Goal: Information Seeking & Learning: Learn about a topic

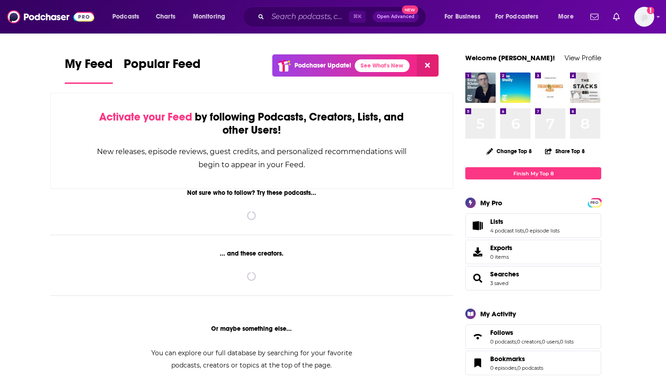
click at [301, 8] on div "⌘ K Open Advanced New" at bounding box center [334, 16] width 183 height 21
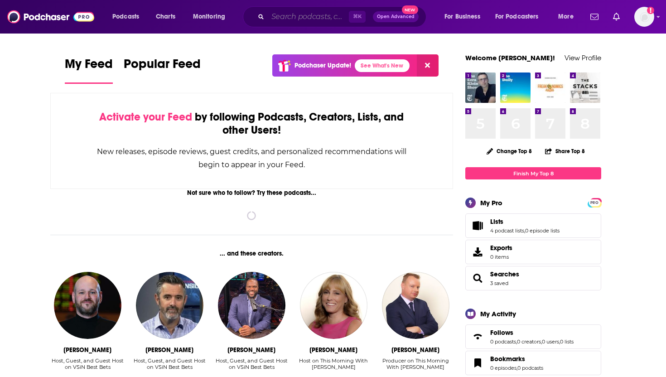
click at [293, 16] on input "Search podcasts, credits, & more..." at bounding box center [308, 17] width 81 height 14
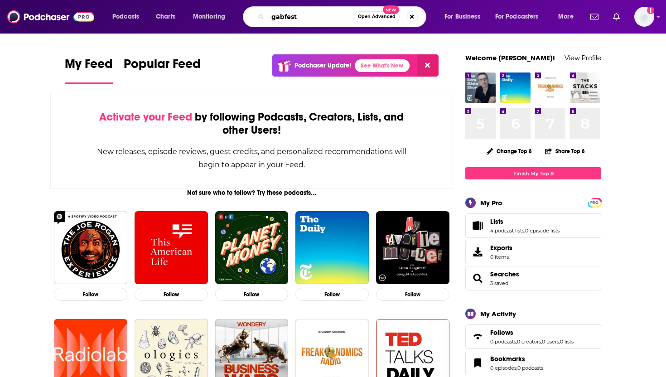
type input "gabfest"
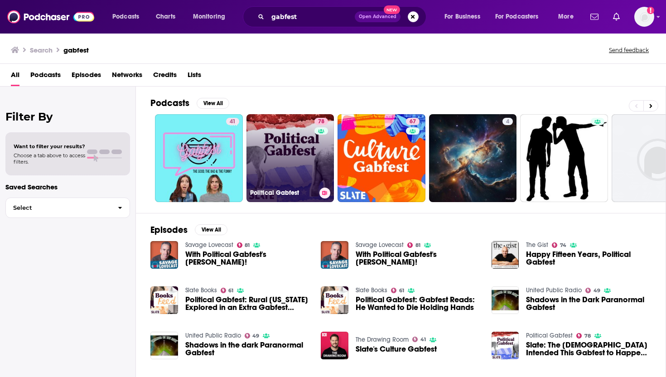
click at [279, 141] on link "78 Political Gabfest" at bounding box center [290, 158] width 88 height 88
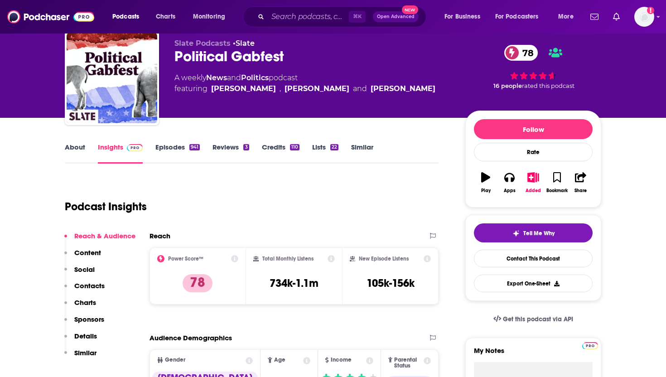
scroll to position [91, 0]
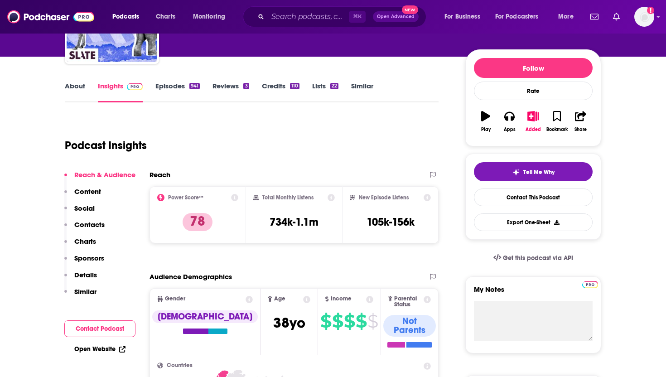
click at [75, 83] on link "About" at bounding box center [75, 92] width 20 height 21
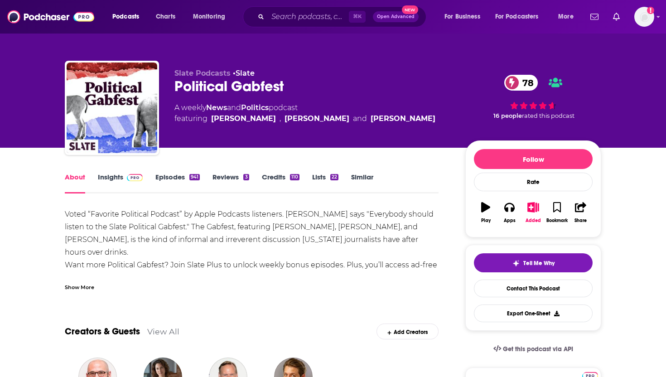
click at [73, 288] on div "Show More" at bounding box center [79, 286] width 29 height 9
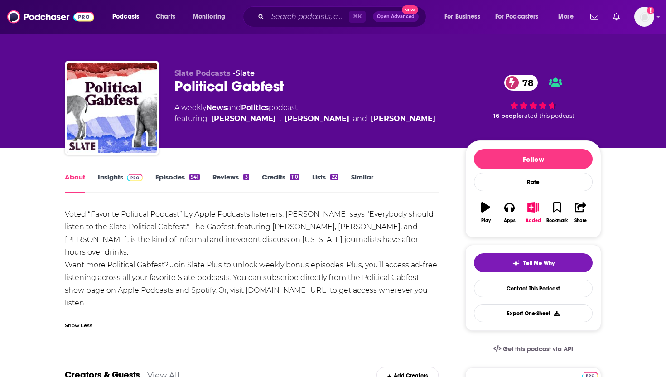
drag, startPoint x: 65, startPoint y: 212, endPoint x: 143, endPoint y: 301, distance: 118.1
click at [143, 301] on div "Voted “Favorite Political Podcast” by Apple Podcasts listeners. [PERSON_NAME] s…" at bounding box center [252, 258] width 374 height 101
copy div "Voted “Favorite Political Podcast” by Apple Podcasts listeners. [PERSON_NAME] s…"
click at [164, 175] on link "Episodes 941" at bounding box center [177, 183] width 44 height 21
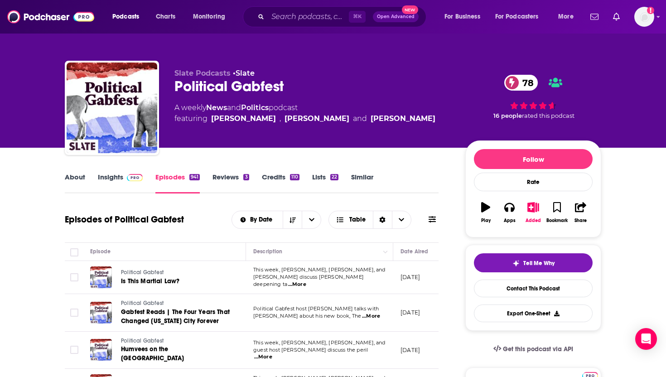
click at [115, 178] on link "Insights" at bounding box center [120, 183] width 45 height 21
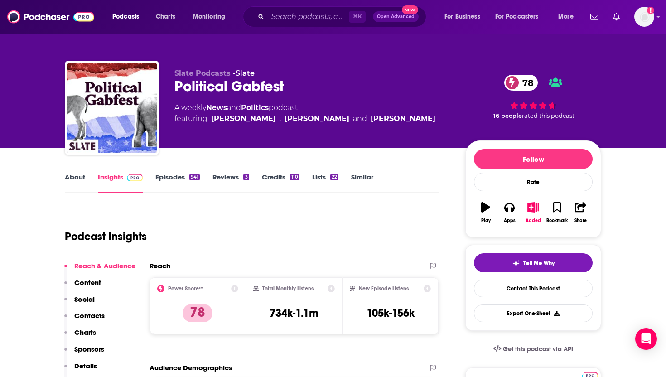
click at [178, 174] on link "Episodes 941" at bounding box center [177, 183] width 44 height 21
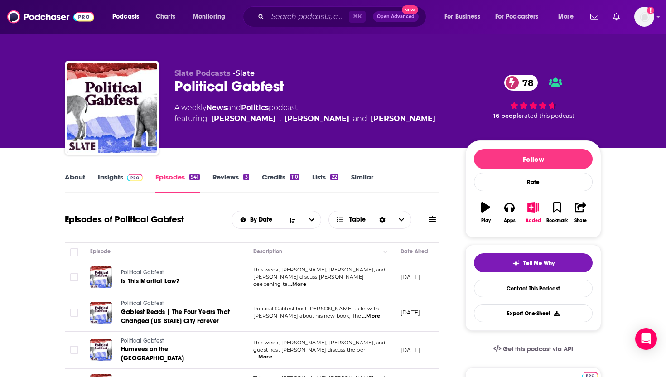
click at [371, 316] on span "...More" at bounding box center [371, 316] width 18 height 7
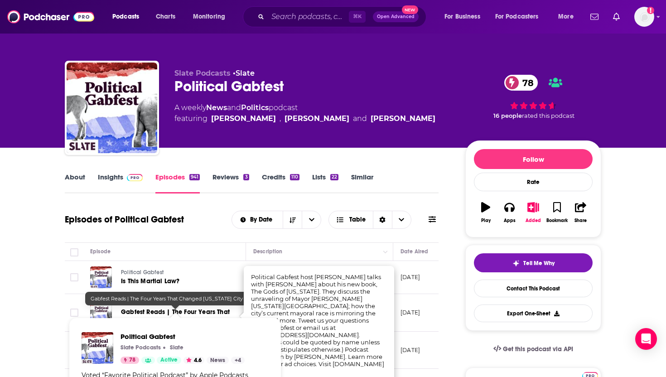
click at [157, 311] on span "Gabfest Reads | The Four Years That Changed [US_STATE] City Forever" at bounding box center [175, 316] width 109 height 17
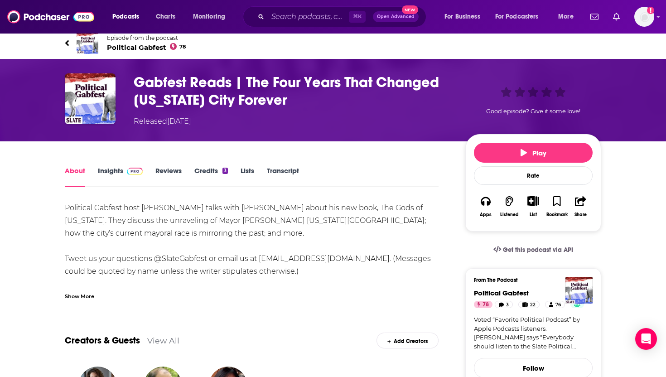
scroll to position [6, 0]
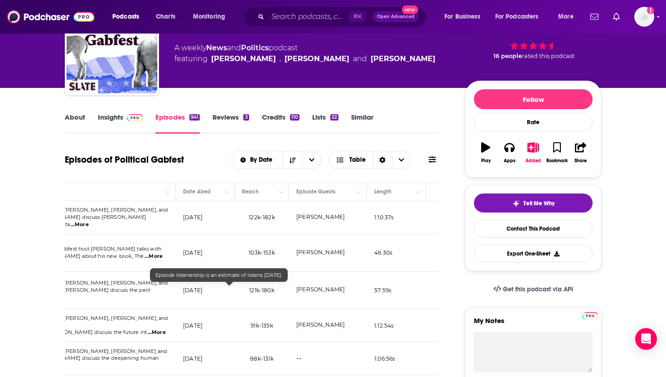
scroll to position [0, 257]
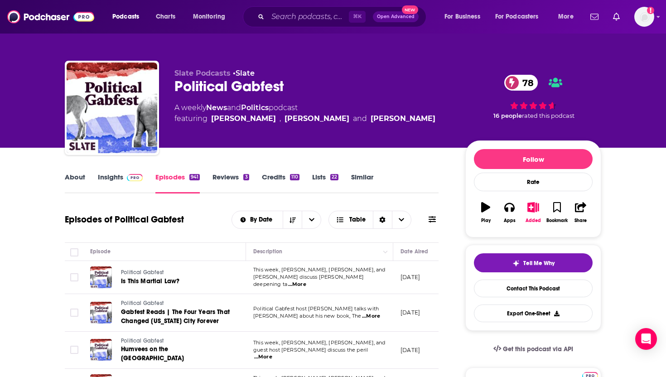
click at [170, 176] on link "Episodes 941" at bounding box center [177, 183] width 44 height 21
click at [221, 173] on link "Reviews 3" at bounding box center [230, 183] width 36 height 21
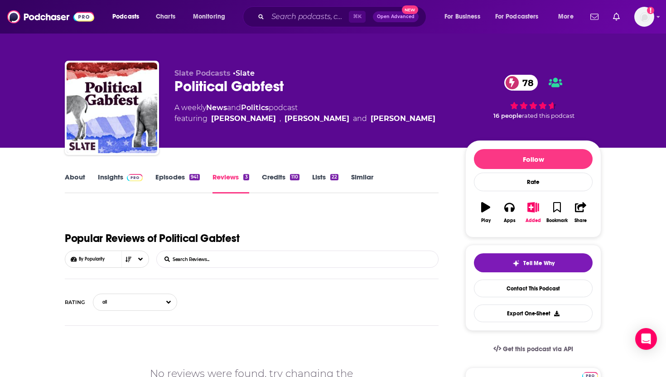
click at [167, 180] on link "Episodes 941" at bounding box center [177, 183] width 44 height 21
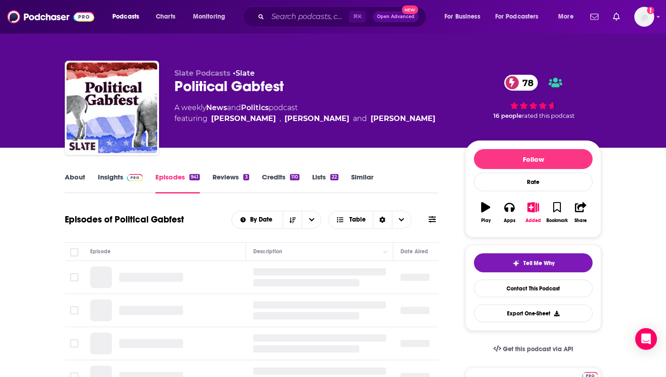
click at [107, 175] on link "Insights" at bounding box center [120, 183] width 45 height 21
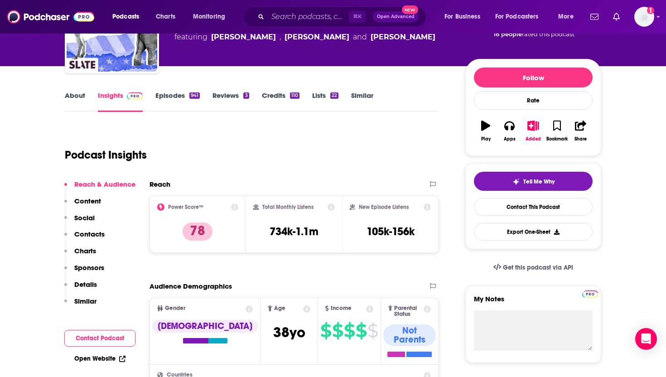
scroll to position [213, 0]
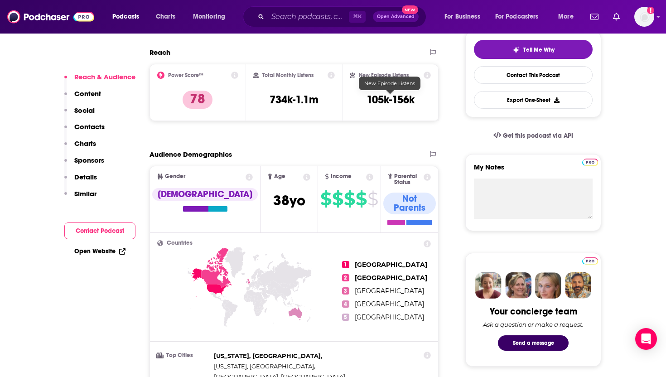
drag, startPoint x: 351, startPoint y: 97, endPoint x: 451, endPoint y: 104, distance: 100.3
